Goal: Book appointment/travel/reservation

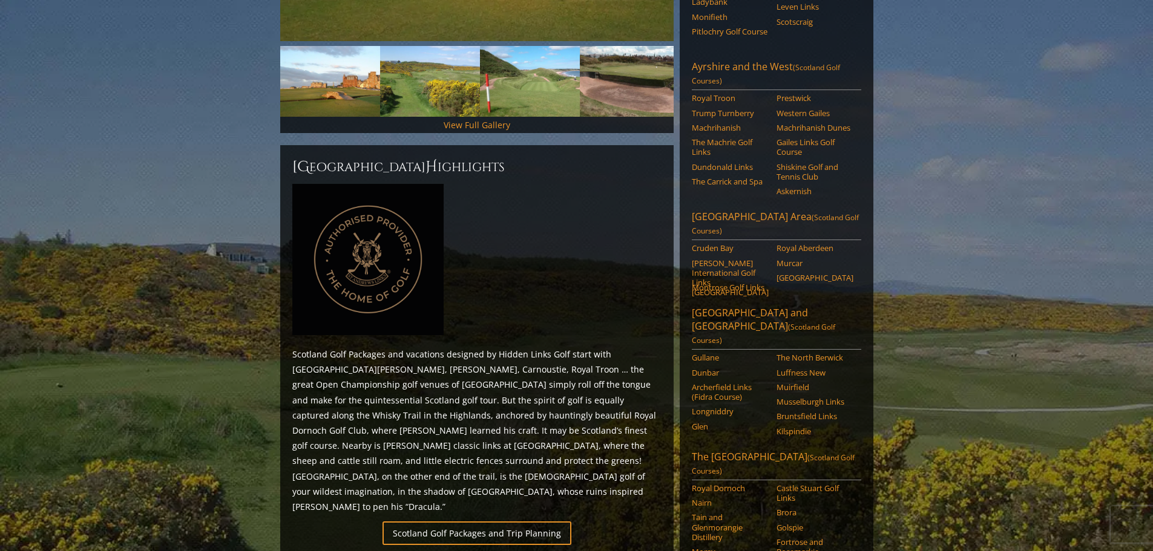
scroll to position [424, 0]
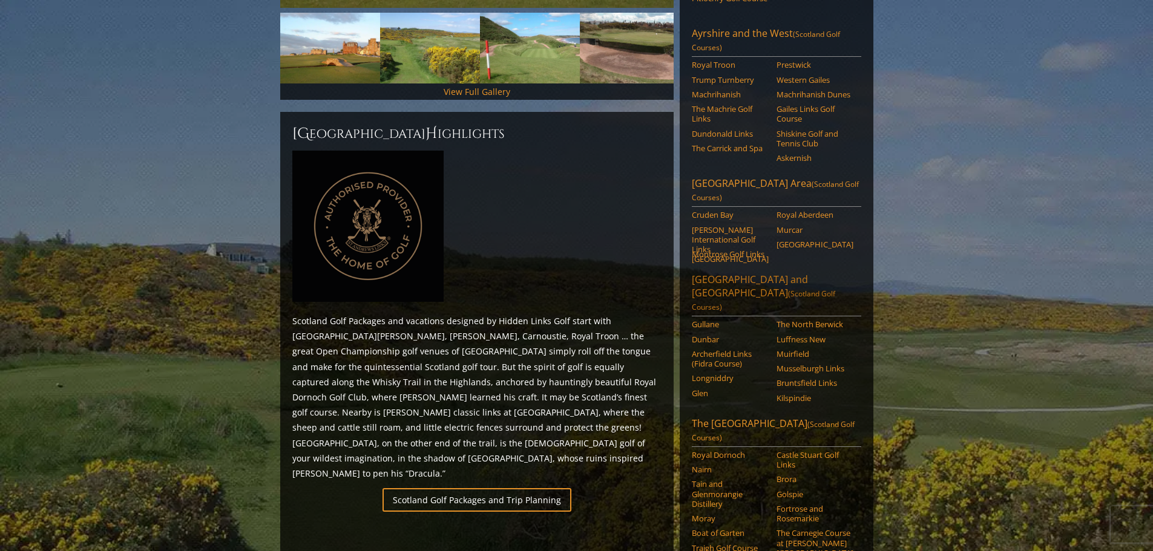
click at [774, 273] on link "Edinburgh and East Lothian (Scotland Golf Courses)" at bounding box center [776, 295] width 169 height 44
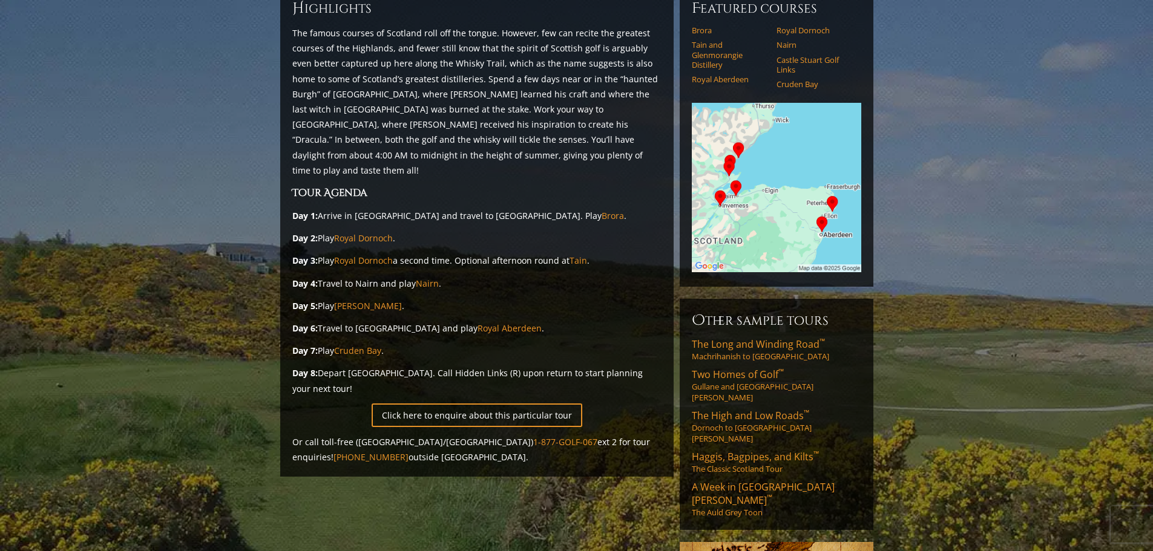
scroll to position [182, 0]
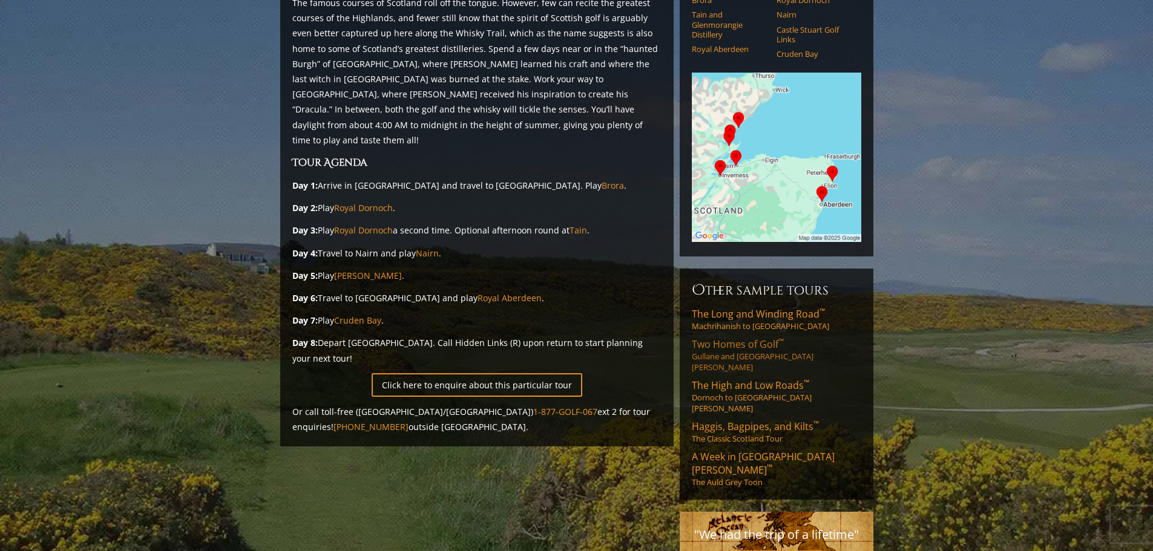
click at [769, 338] on span "Two Homes of Golf ™" at bounding box center [738, 344] width 92 height 13
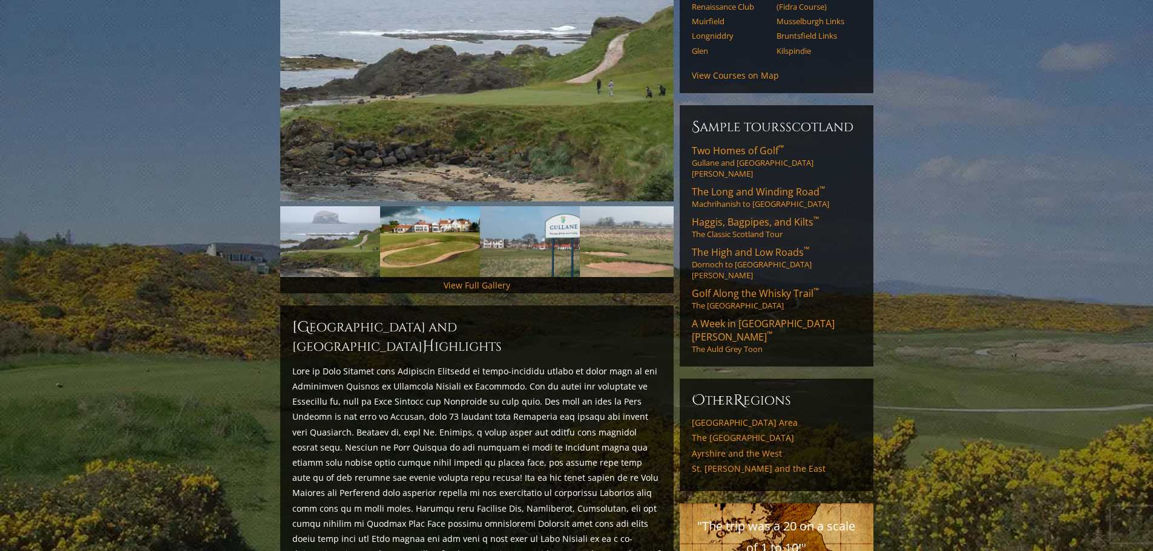
scroll to position [182, 0]
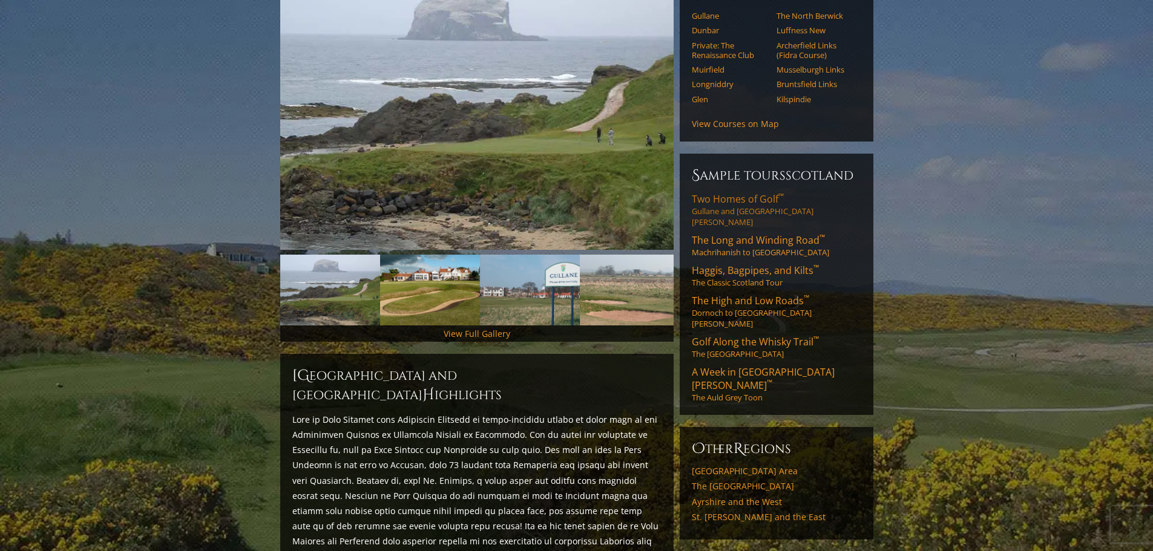
click at [749, 192] on link "Two Homes of Golf ™ Gullane and [GEOGRAPHIC_DATA][PERSON_NAME]" at bounding box center [776, 209] width 169 height 35
